Goal: Find specific page/section: Find specific page/section

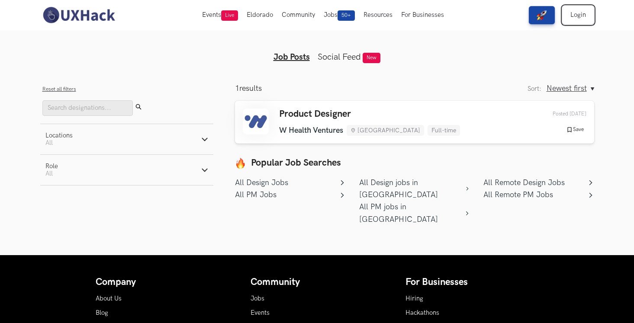
click at [577, 14] on link "Login" at bounding box center [578, 15] width 31 height 18
